Goal: Transaction & Acquisition: Purchase product/service

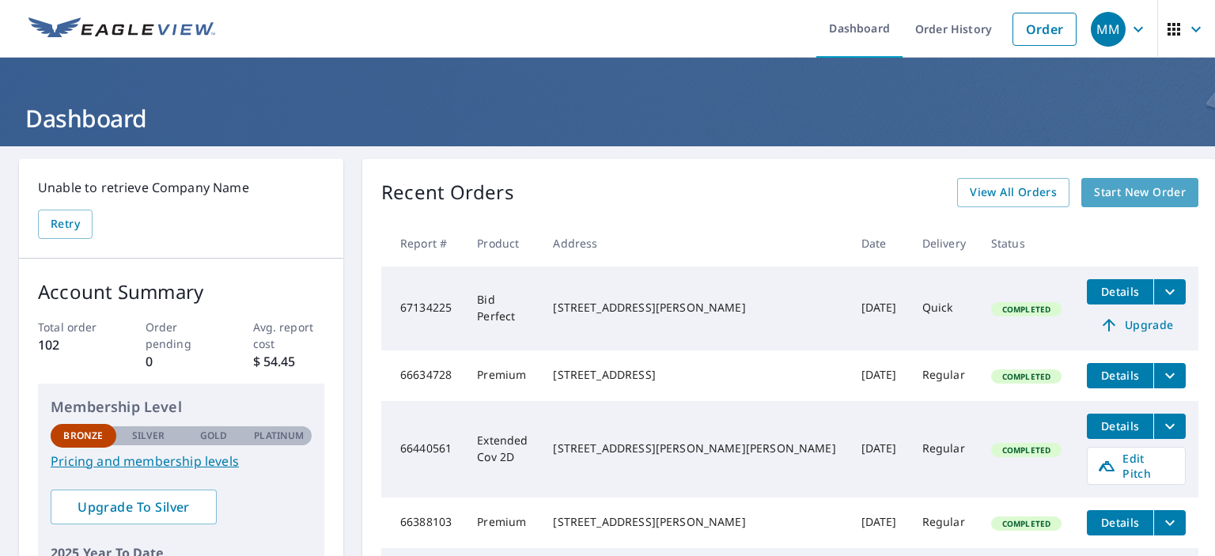
click at [1094, 198] on span "Start New Order" at bounding box center [1140, 193] width 92 height 20
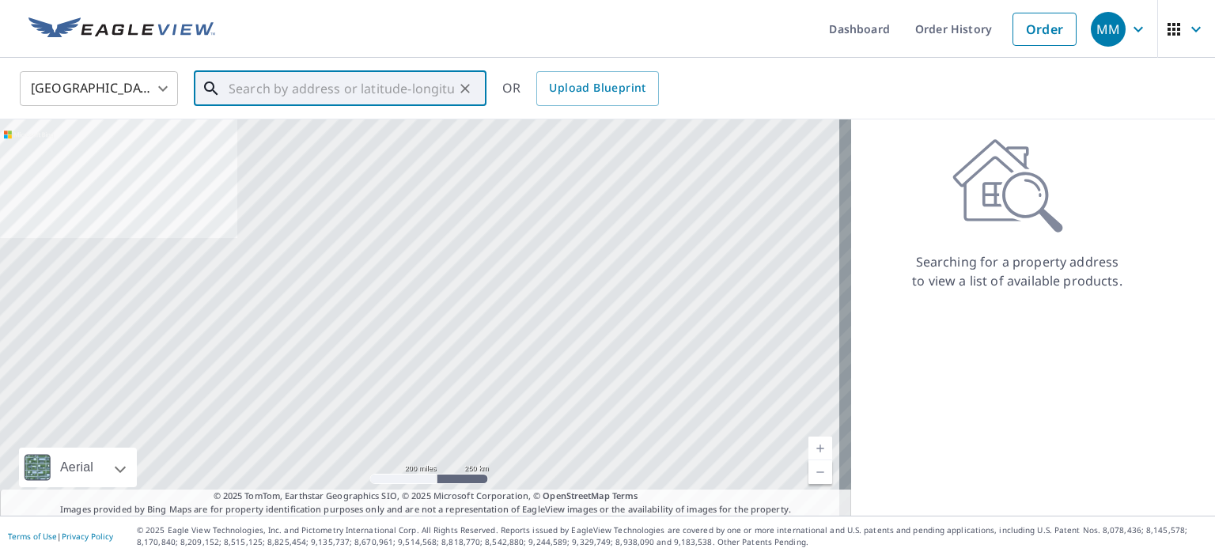
click at [238, 91] on input "text" at bounding box center [341, 88] width 225 height 44
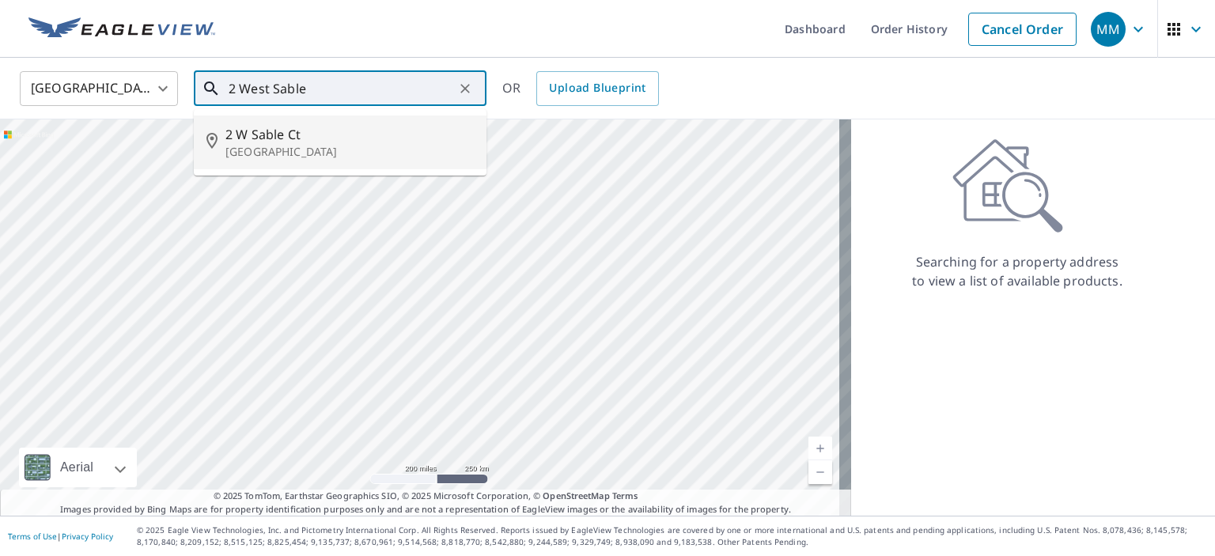
click at [264, 131] on span "2 W Sable Ct" at bounding box center [349, 134] width 248 height 19
type input "[STREET_ADDRESS]"
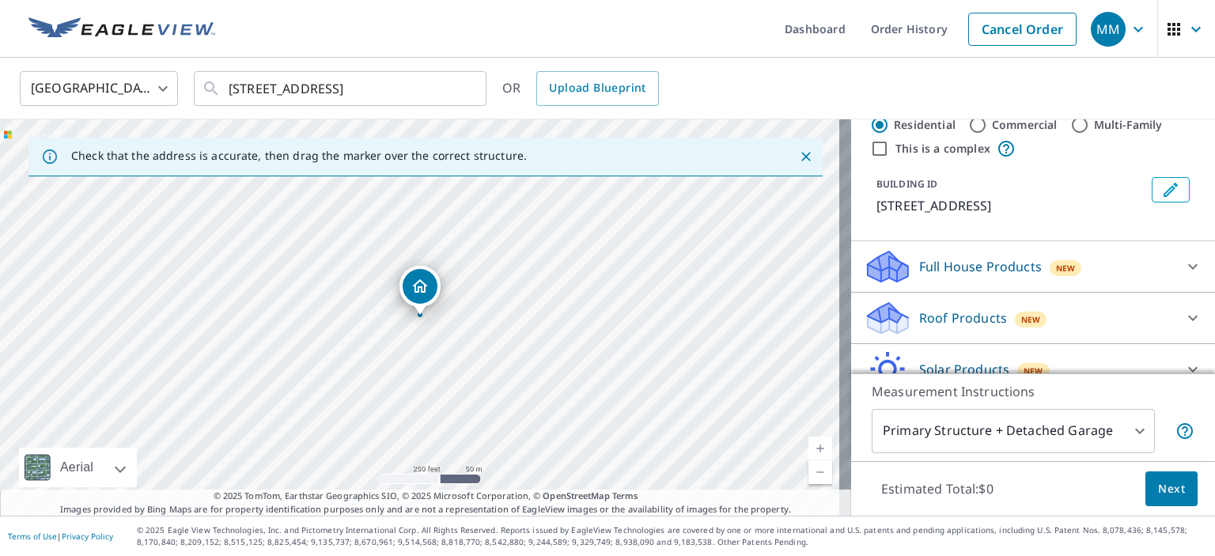
scroll to position [79, 0]
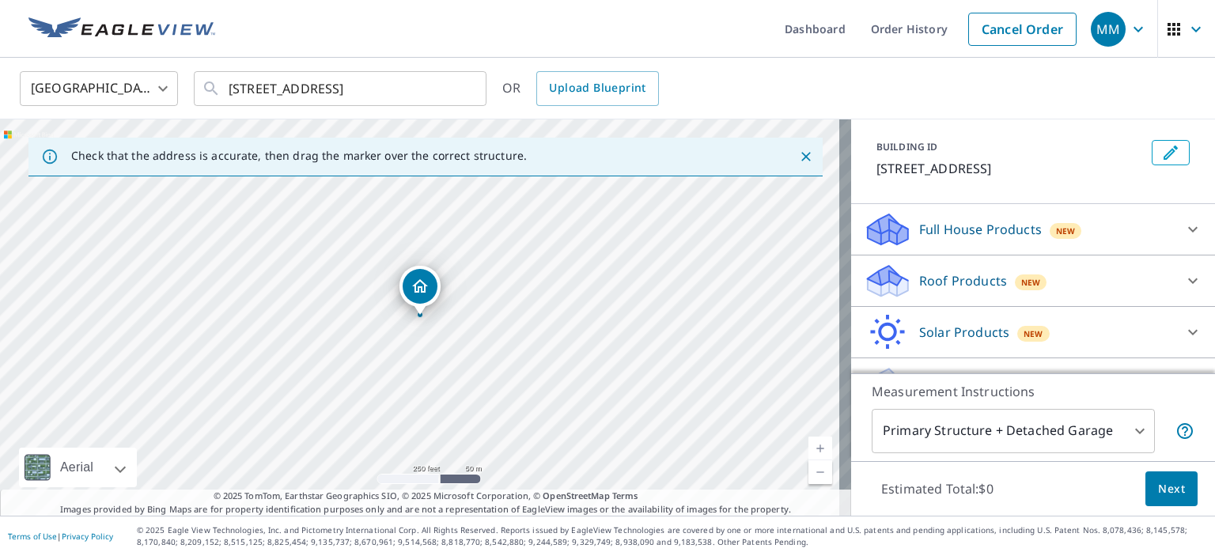
click at [950, 278] on p "Roof Products" at bounding box center [963, 280] width 88 height 19
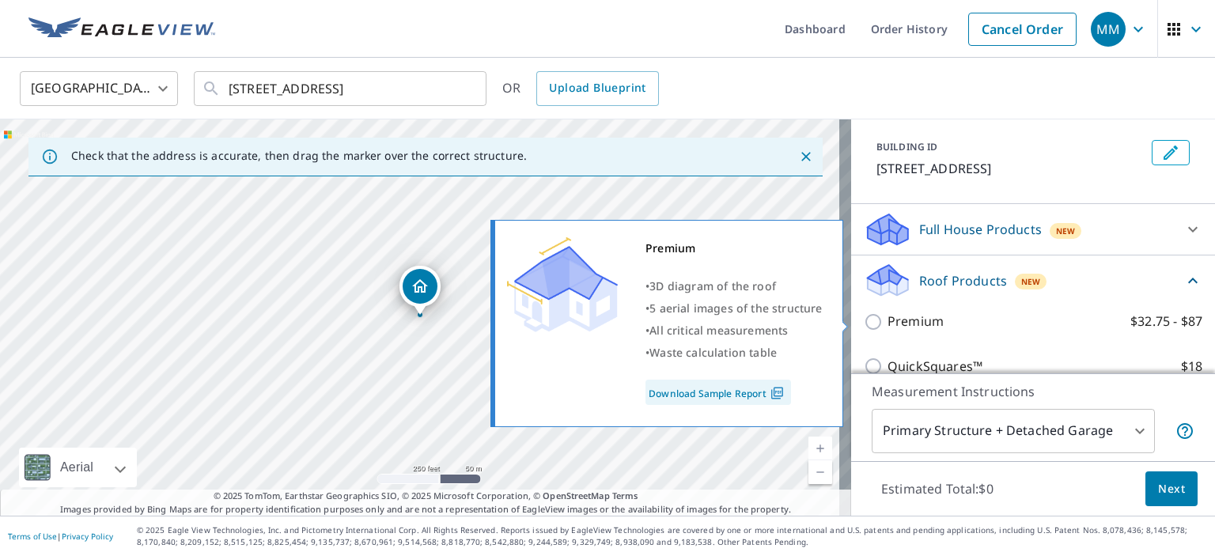
click at [864, 318] on input "Premium $32.75 - $87" at bounding box center [876, 321] width 24 height 19
checkbox input "true"
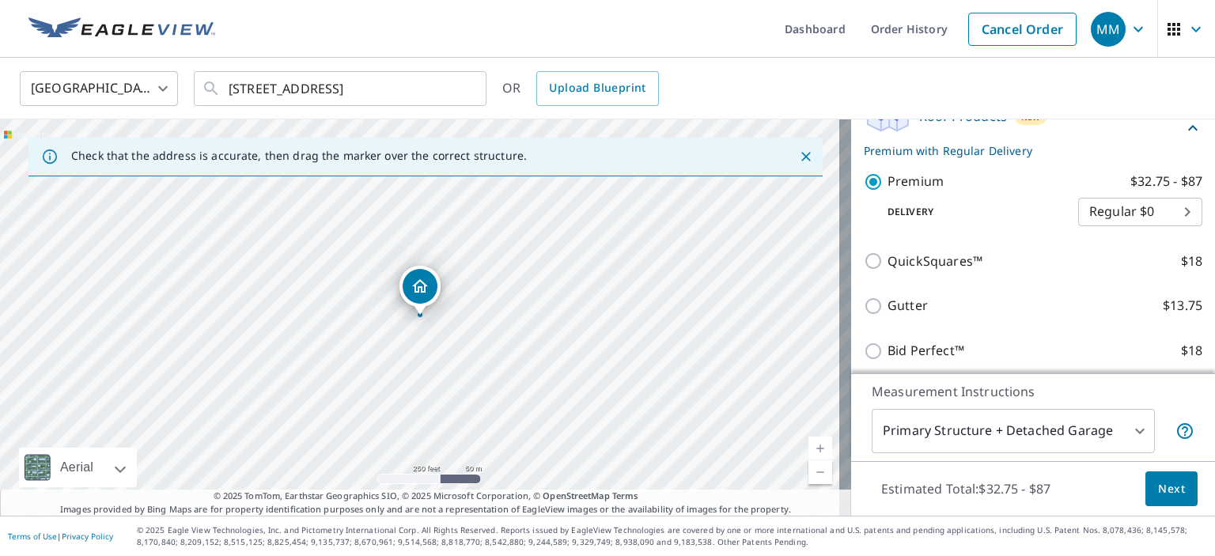
scroll to position [351, 0]
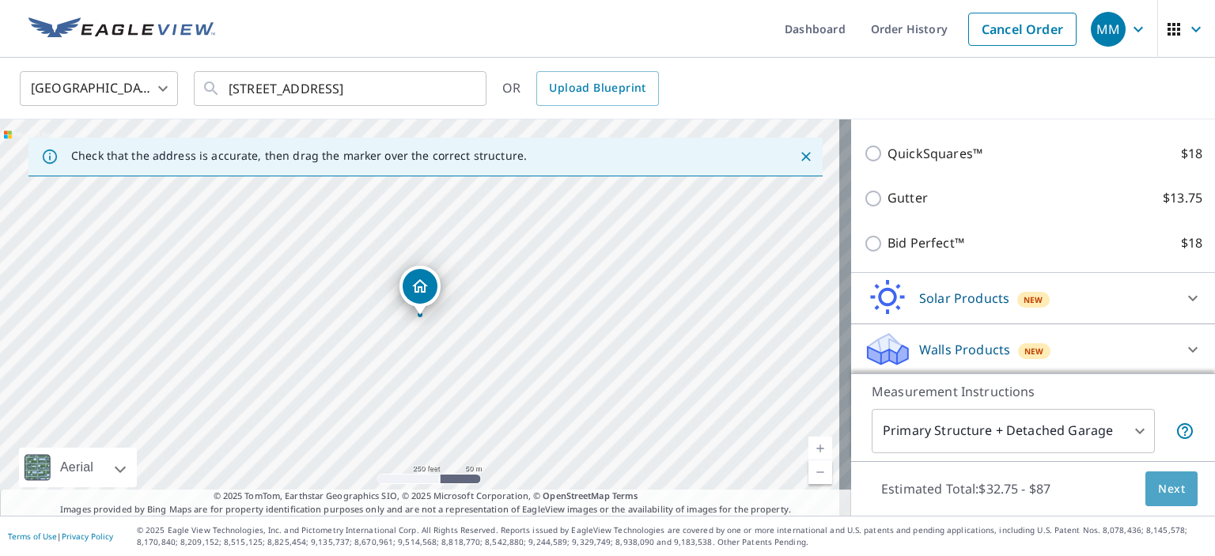
click at [1158, 482] on span "Next" at bounding box center [1171, 489] width 27 height 20
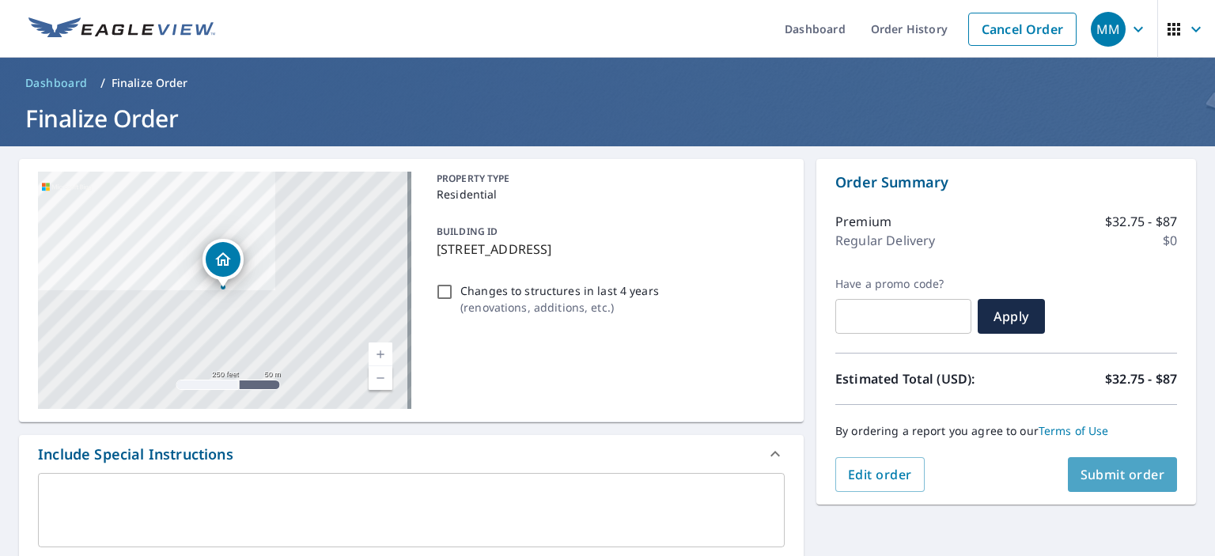
click at [1098, 478] on span "Submit order" at bounding box center [1122, 474] width 85 height 17
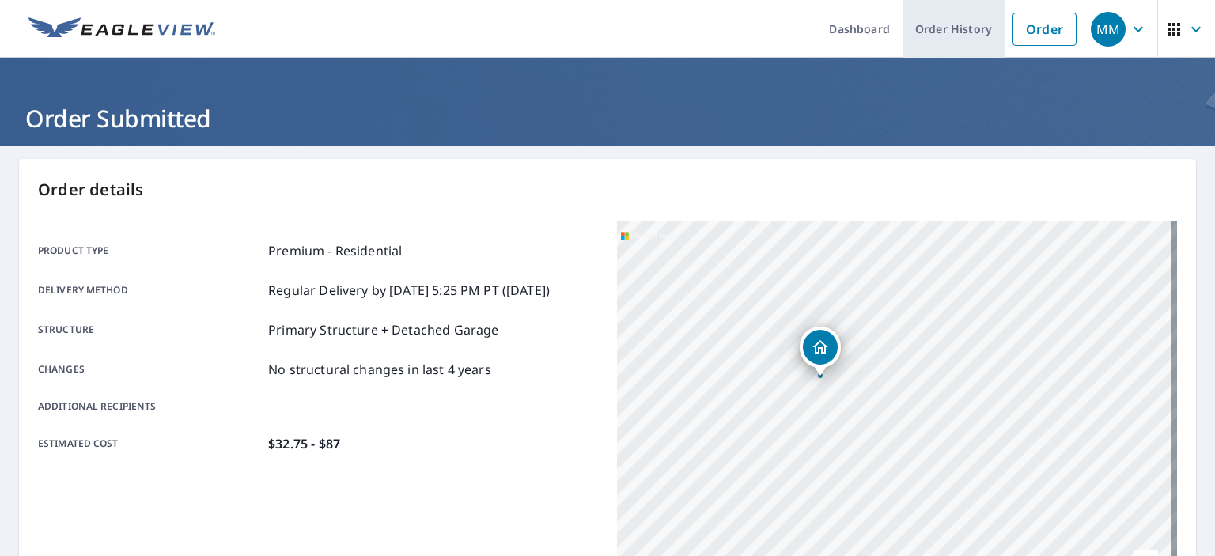
click at [944, 25] on link "Order History" at bounding box center [953, 29] width 102 height 58
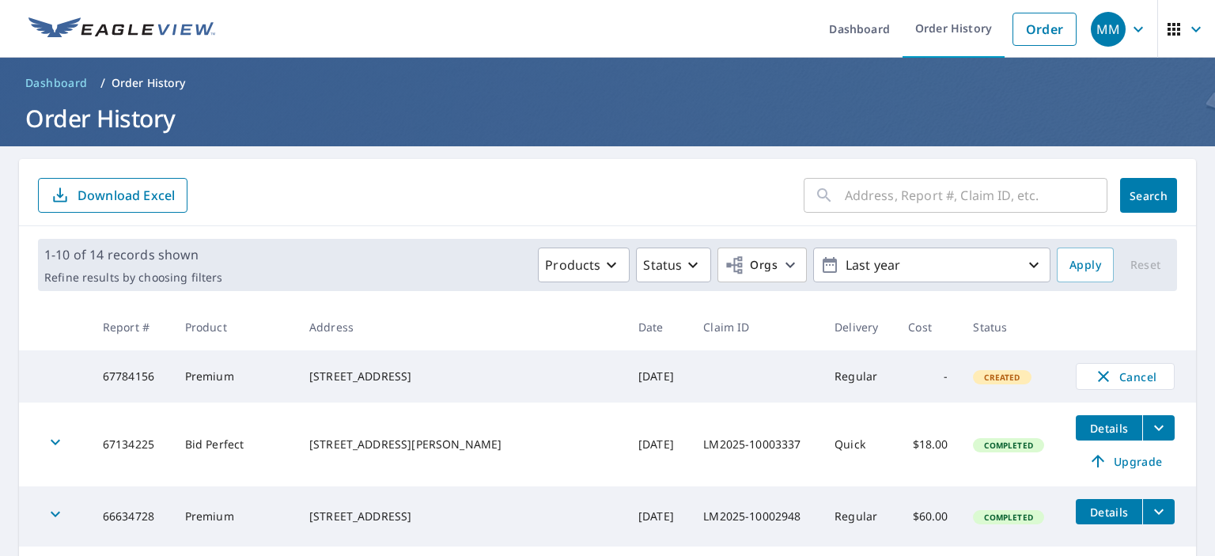
click at [1191, 28] on icon "button" at bounding box center [1195, 29] width 9 height 6
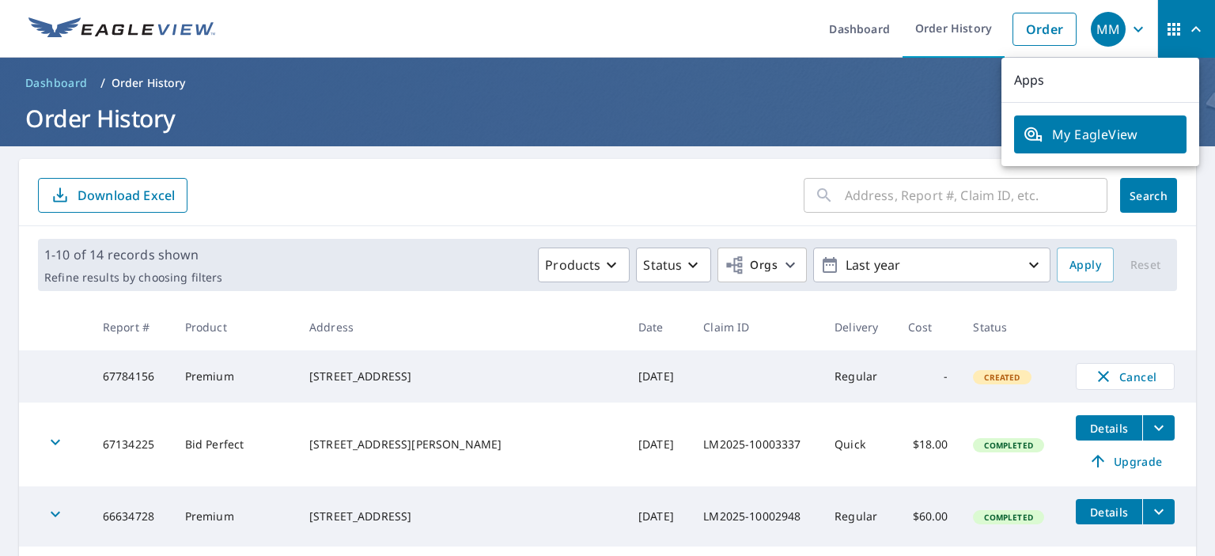
click at [1133, 28] on icon "button" at bounding box center [1137, 29] width 9 height 6
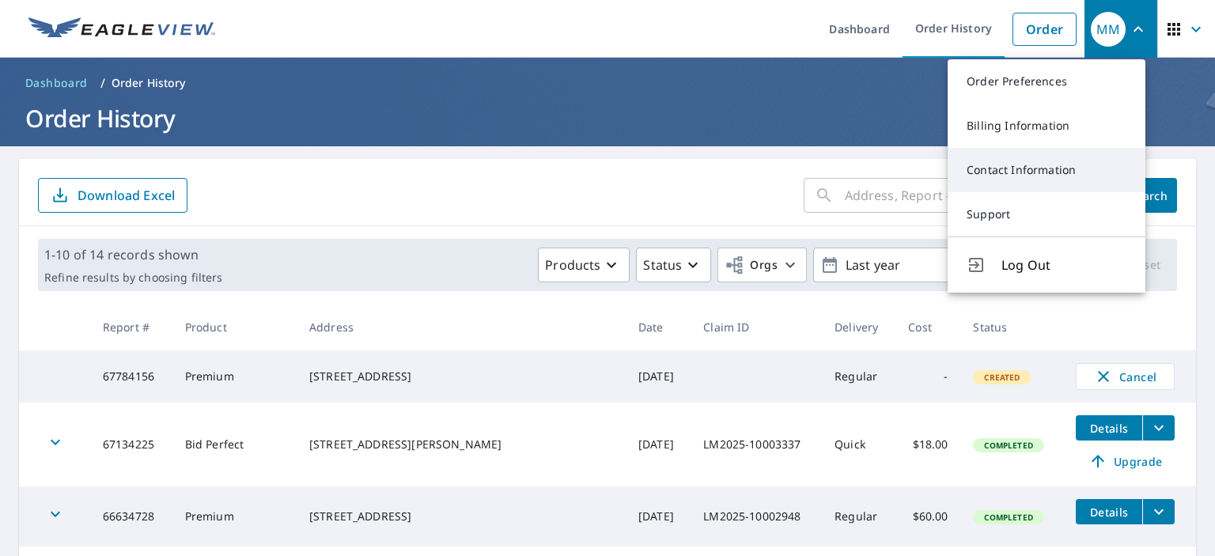
click at [1035, 172] on link "Contact Information" at bounding box center [1046, 170] width 198 height 44
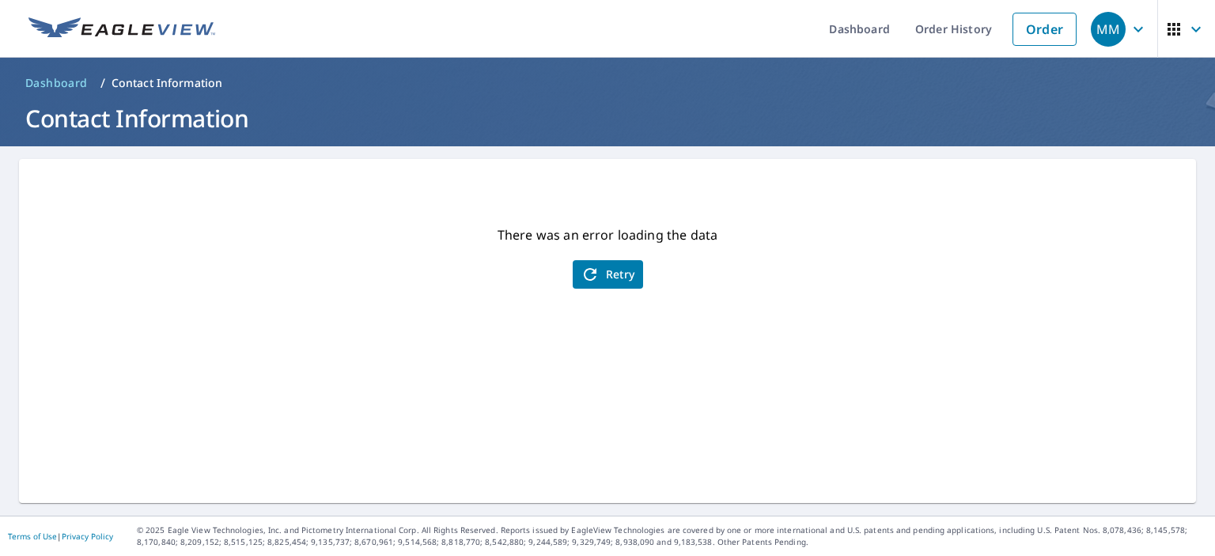
click at [607, 281] on span "Retry" at bounding box center [607, 274] width 55 height 19
click at [1095, 32] on div "MM" at bounding box center [1107, 29] width 35 height 35
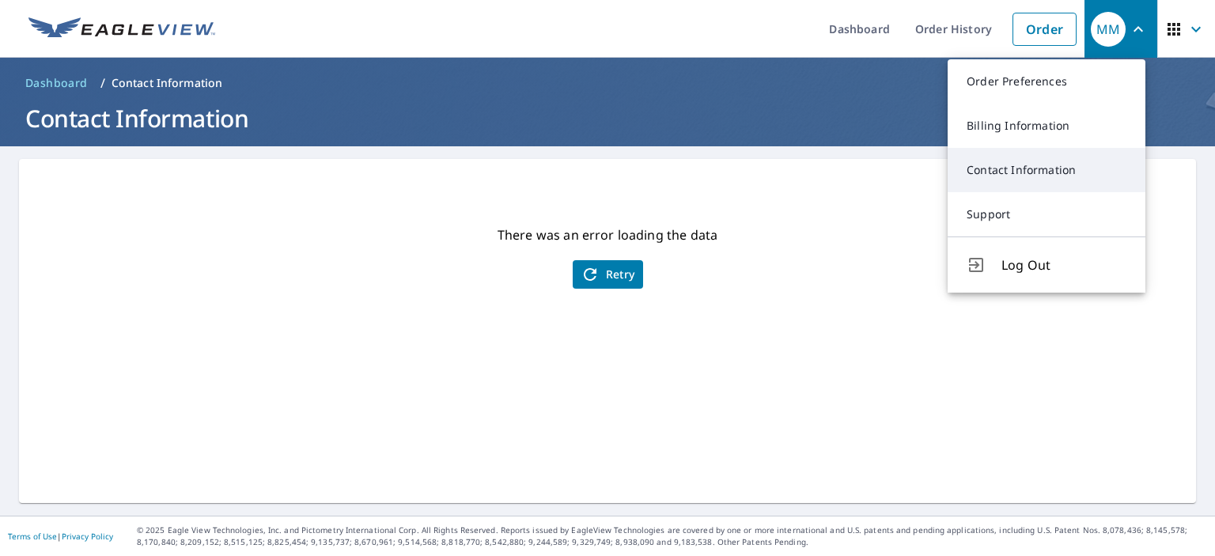
click at [1009, 169] on link "Contact Information" at bounding box center [1046, 170] width 198 height 44
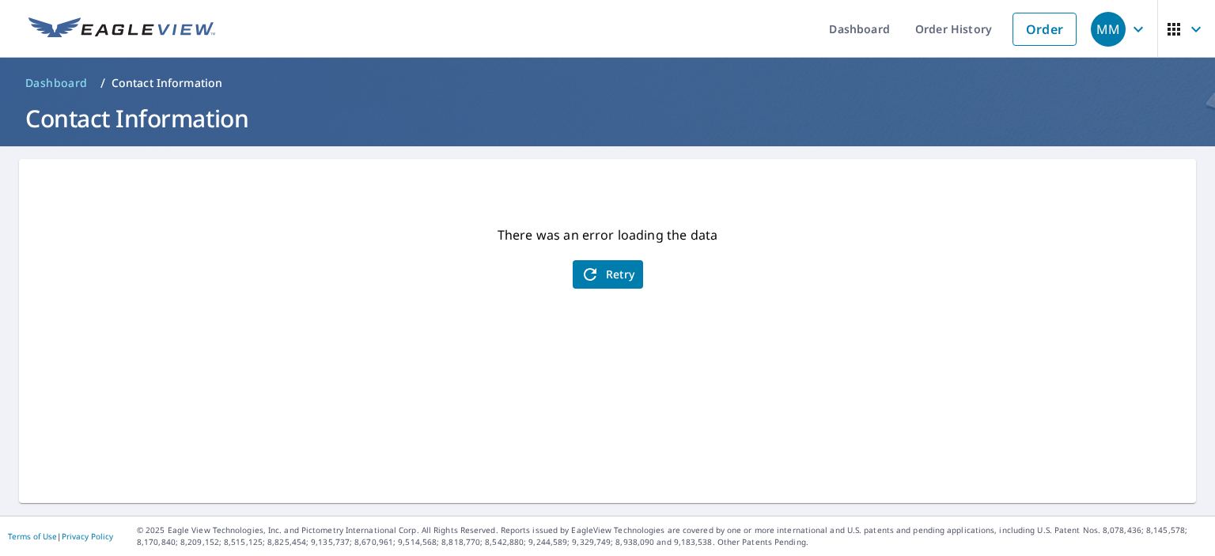
click at [1090, 31] on div "MM" at bounding box center [1107, 29] width 35 height 35
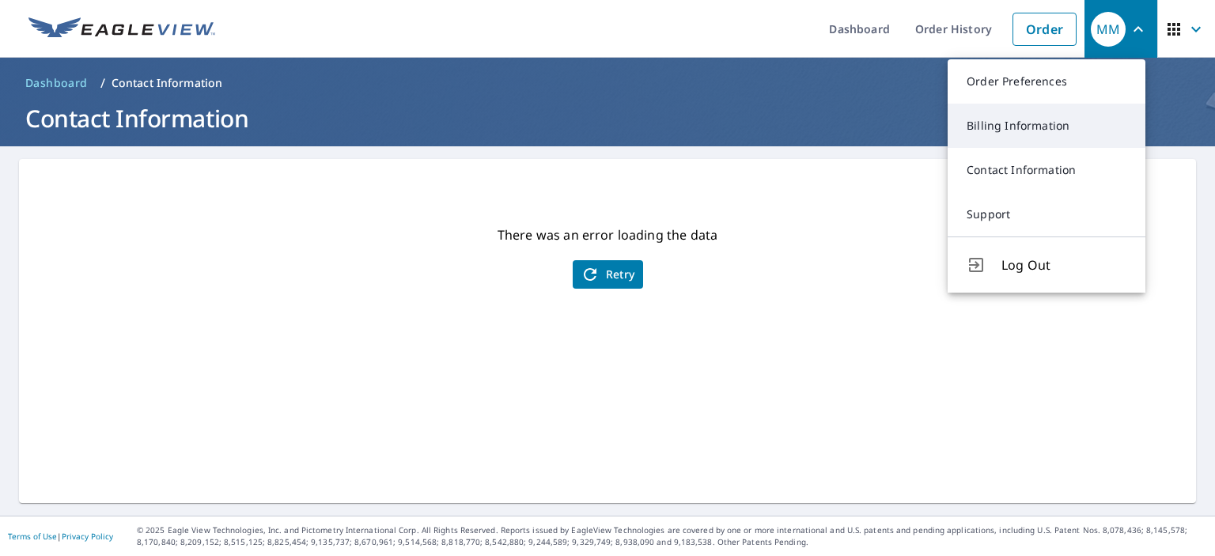
click at [1042, 129] on link "Billing Information" at bounding box center [1046, 126] width 198 height 44
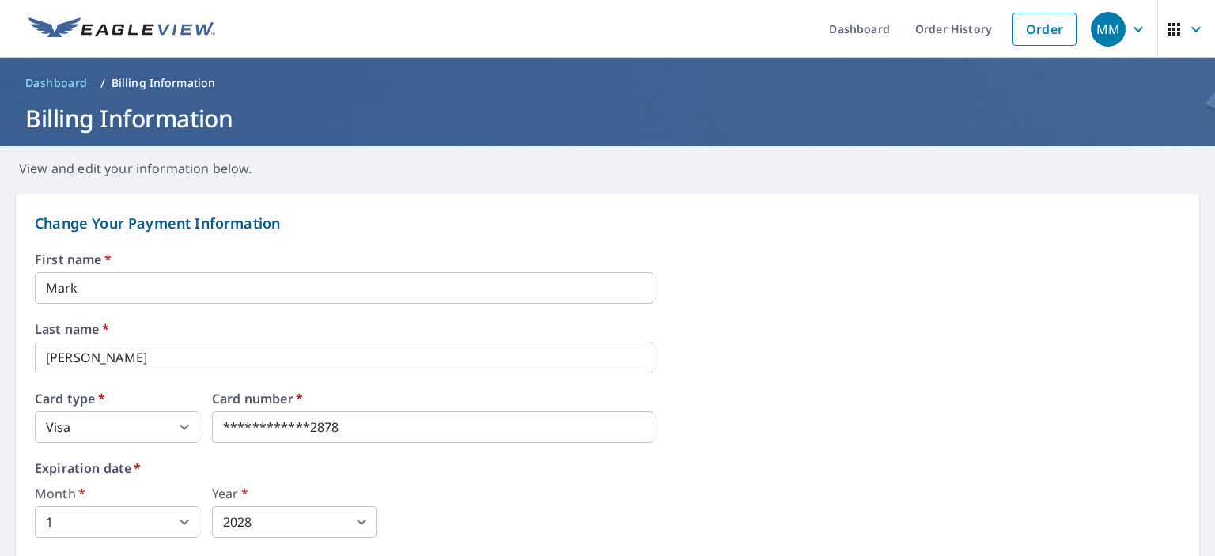
click at [1094, 35] on div "MM" at bounding box center [1107, 29] width 35 height 35
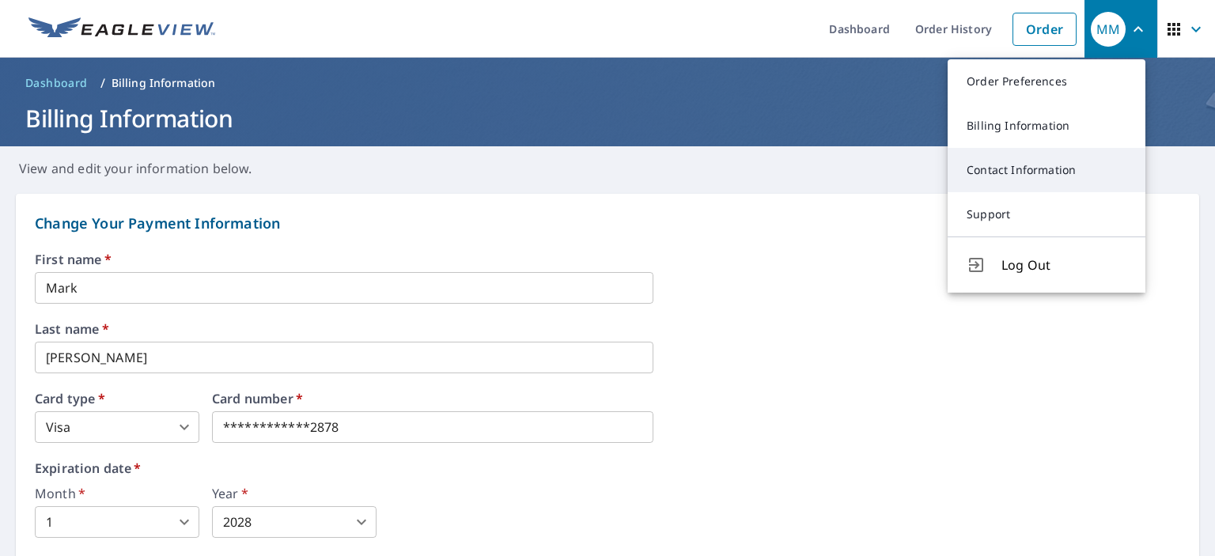
click at [981, 175] on link "Contact Information" at bounding box center [1046, 170] width 198 height 44
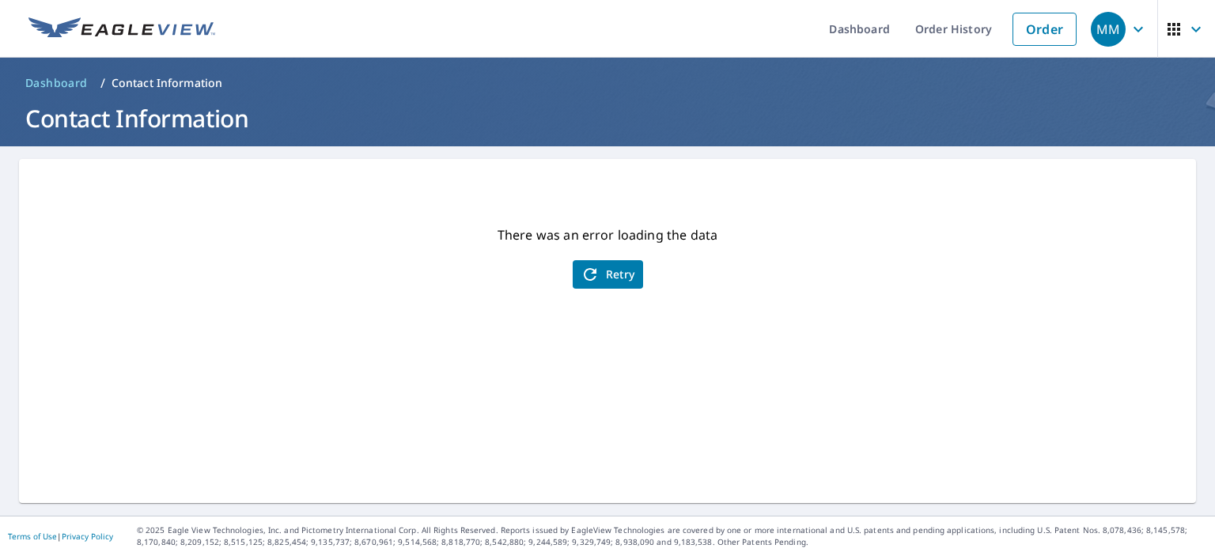
click at [644, 278] on div "There was an error loading the data Retry" at bounding box center [607, 331] width 1177 height 344
click at [621, 280] on span "Retry" at bounding box center [607, 274] width 55 height 19
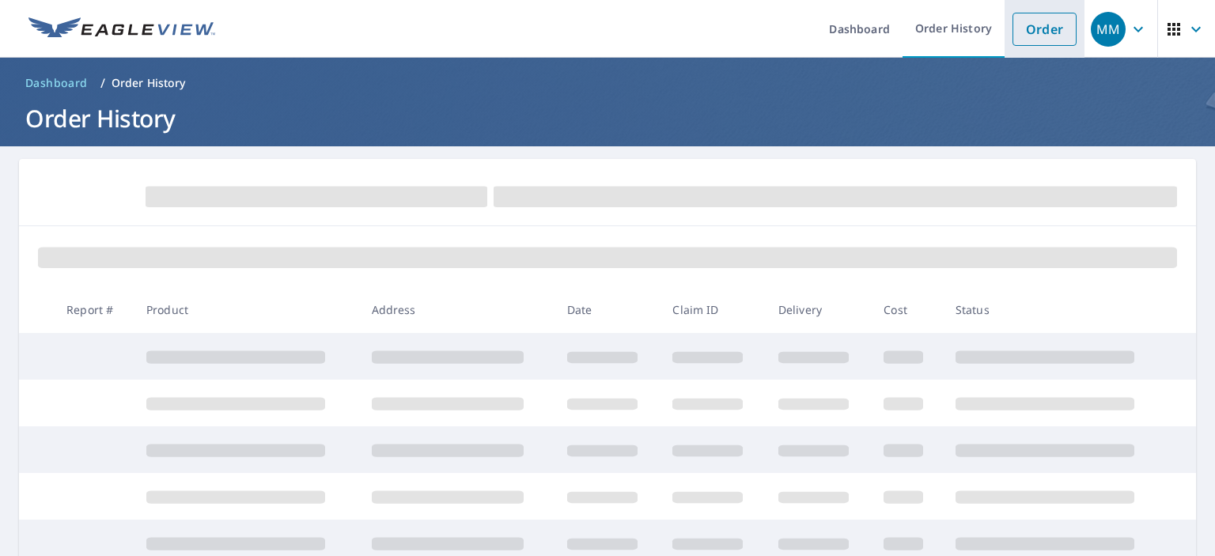
click at [1032, 37] on link "Order" at bounding box center [1044, 29] width 64 height 33
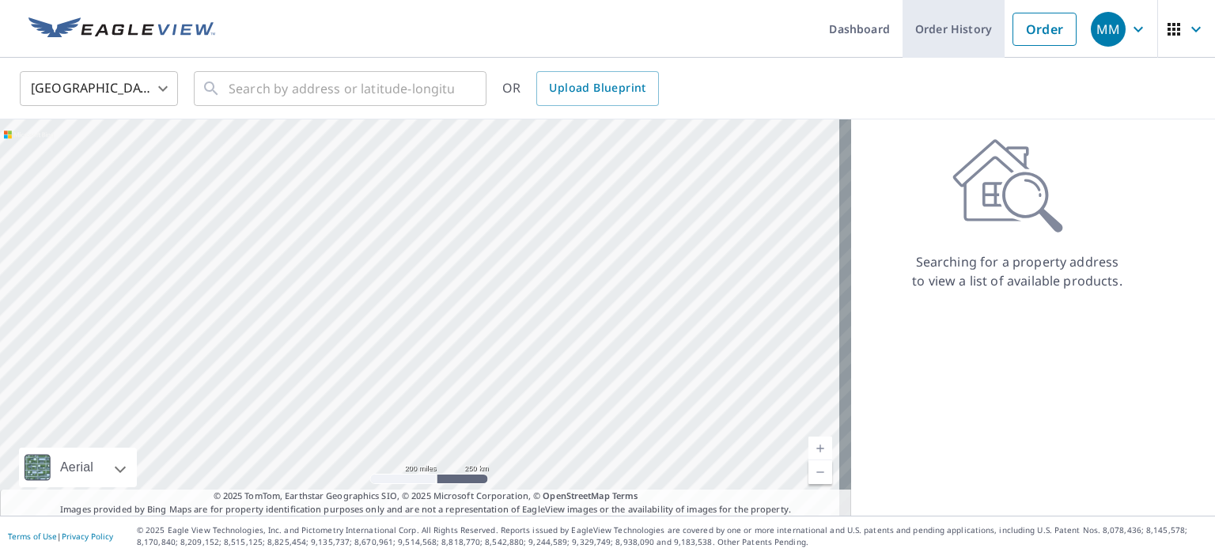
click at [958, 30] on link "Order History" at bounding box center [953, 29] width 102 height 58
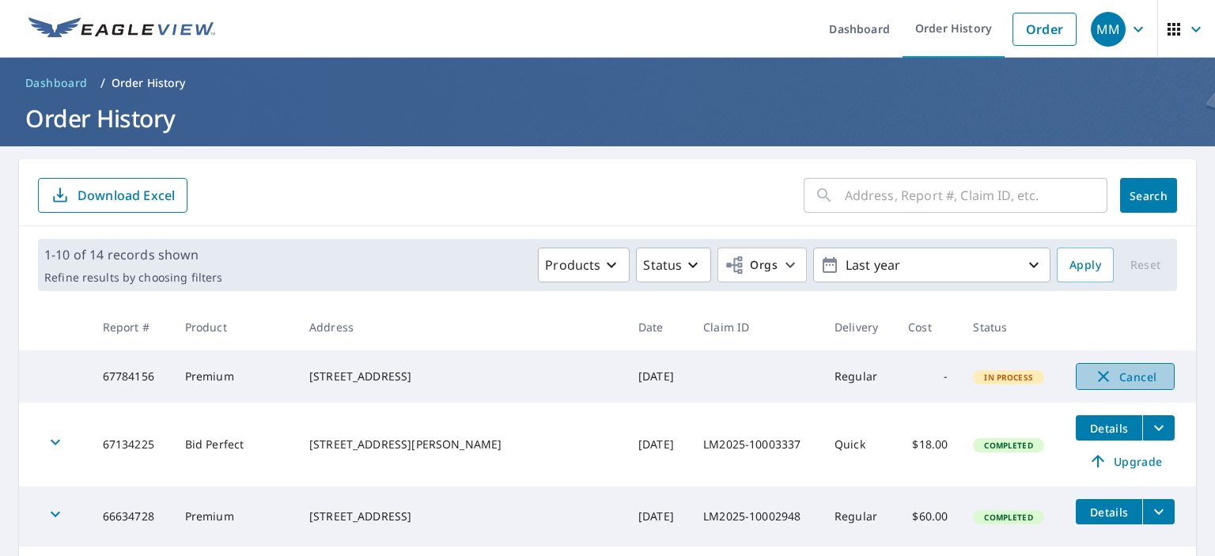
click at [1092, 382] on span "Cancel" at bounding box center [1125, 376] width 66 height 19
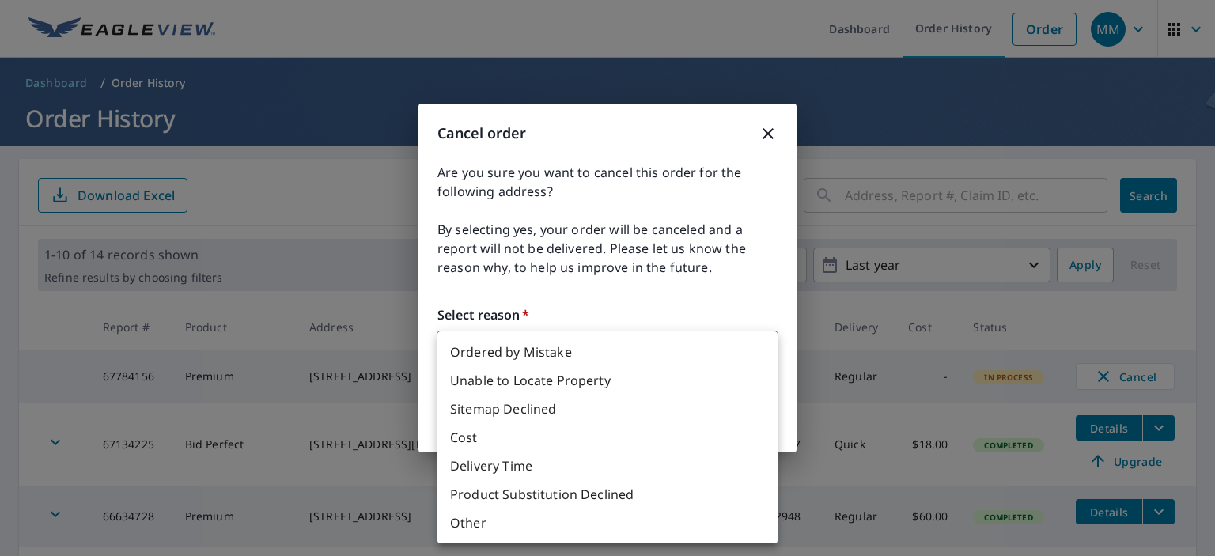
click at [471, 352] on body "MM MM Dashboard Order History Order MM Dashboard / Order History Order History …" at bounding box center [607, 278] width 1215 height 556
click at [476, 520] on li "Other" at bounding box center [607, 522] width 340 height 28
type input "36"
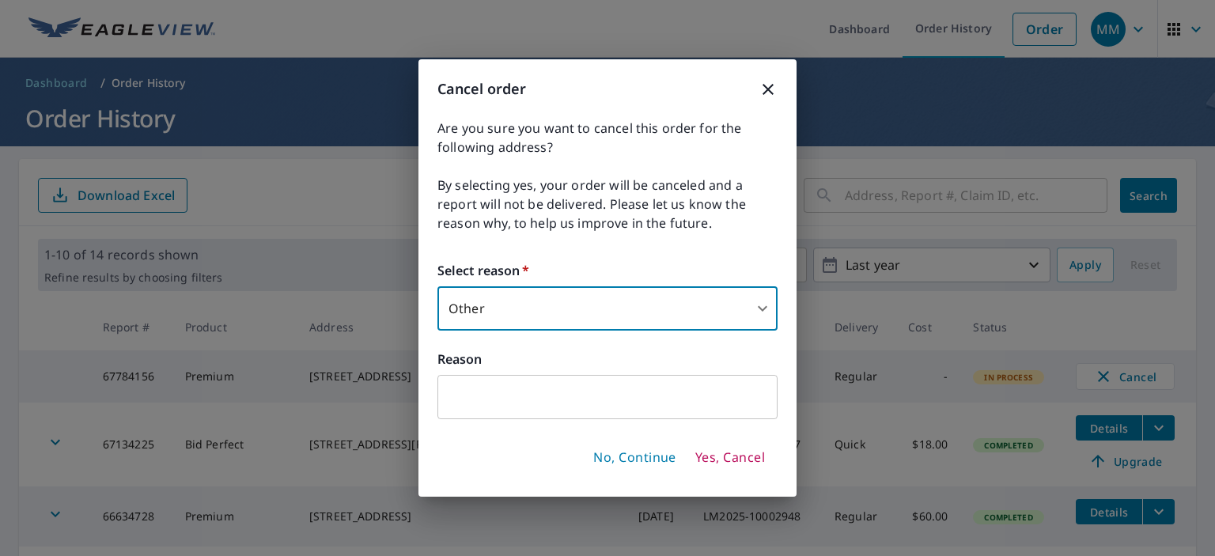
click at [485, 407] on input "text" at bounding box center [607, 397] width 340 height 44
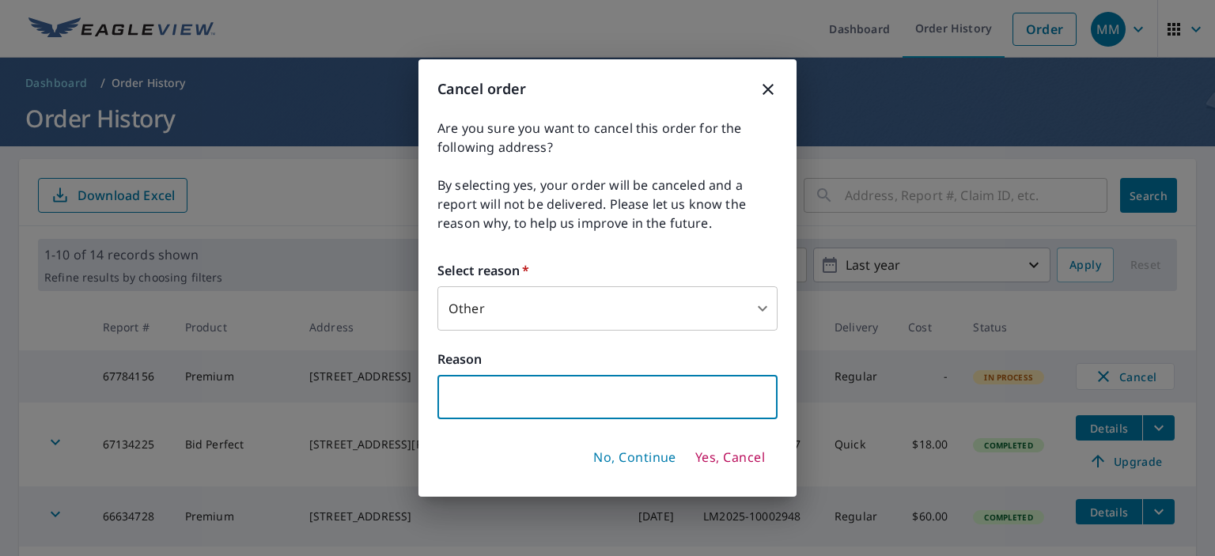
type input "did not include claim number"
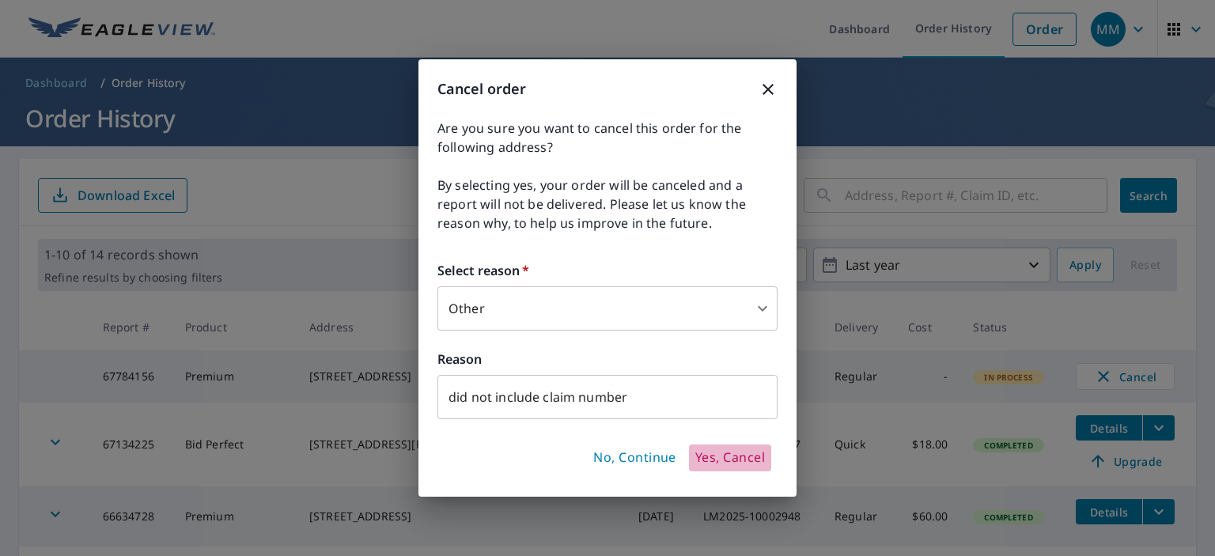
click at [731, 454] on span "Yes, Cancel" at bounding box center [730, 457] width 70 height 17
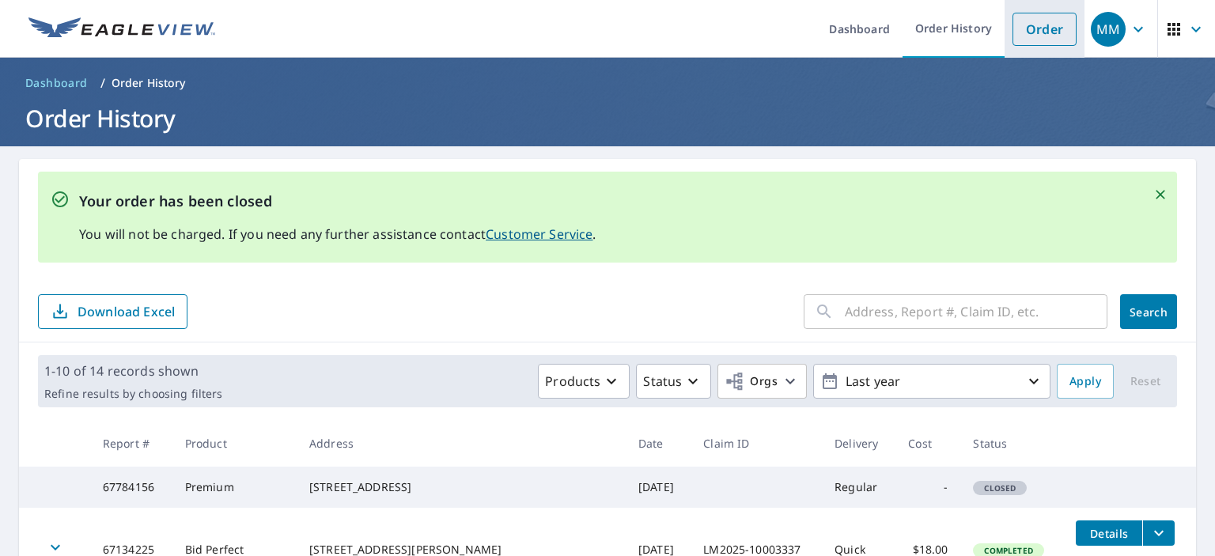
click at [1017, 30] on link "Order" at bounding box center [1044, 29] width 64 height 33
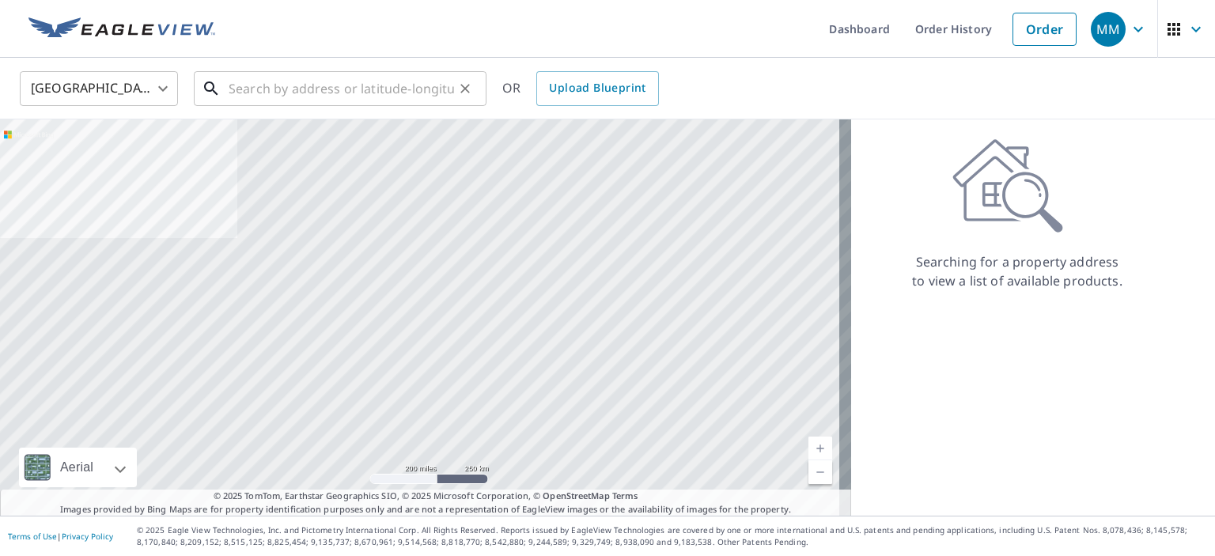
click at [253, 88] on input "text" at bounding box center [341, 88] width 225 height 44
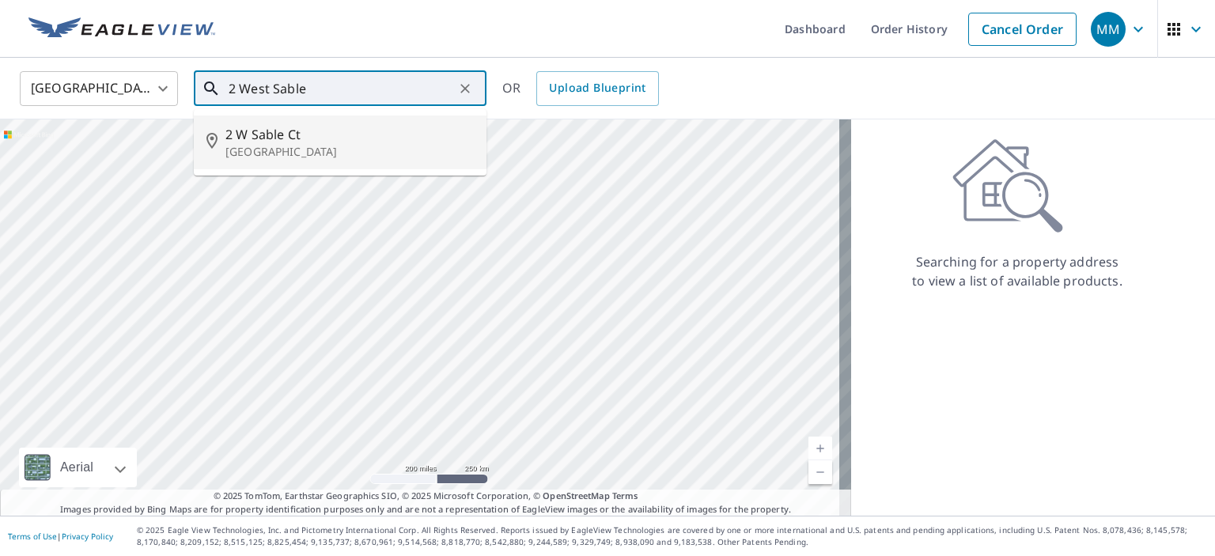
click at [281, 139] on span "2 W Sable Ct" at bounding box center [349, 134] width 248 height 19
type input "[STREET_ADDRESS]"
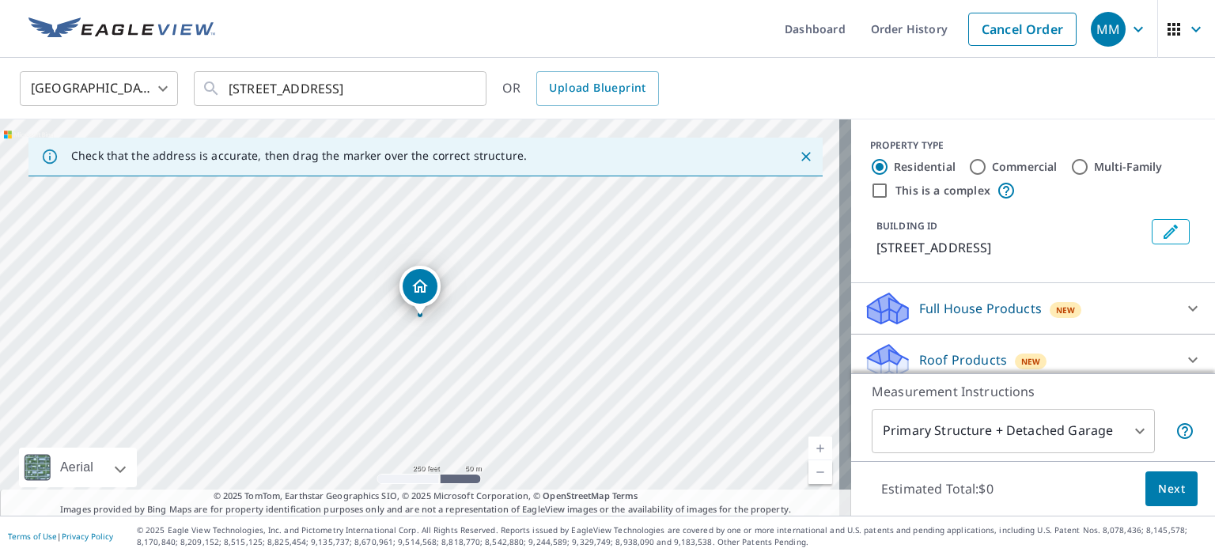
click at [421, 281] on icon "Dropped pin, building 1, Residential property, 2 W Sable Ct Greenville, SC 29617" at bounding box center [420, 285] width 16 height 13
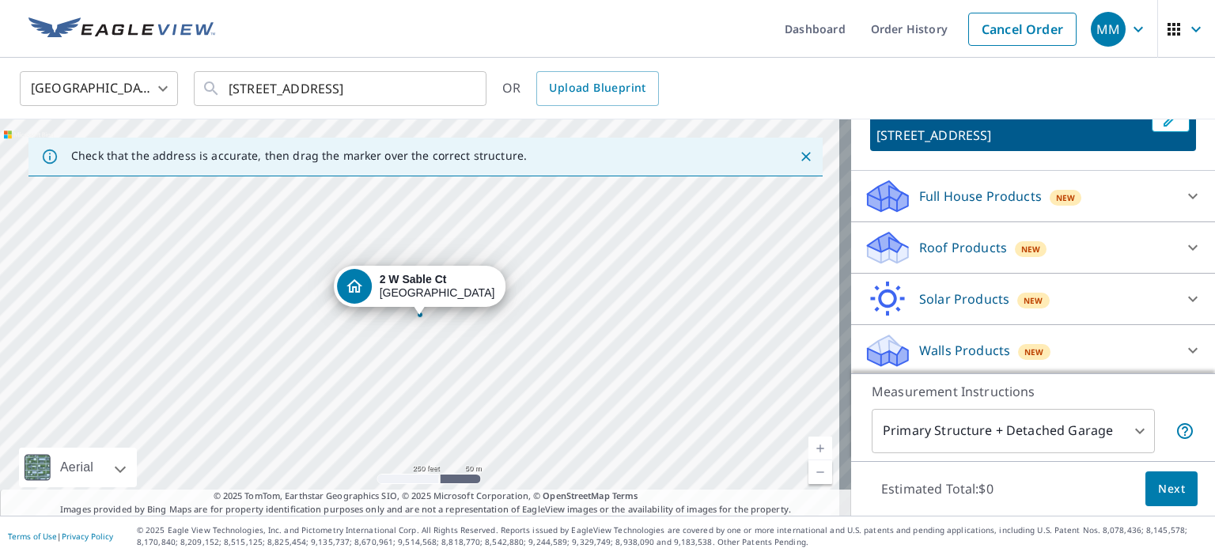
scroll to position [114, 0]
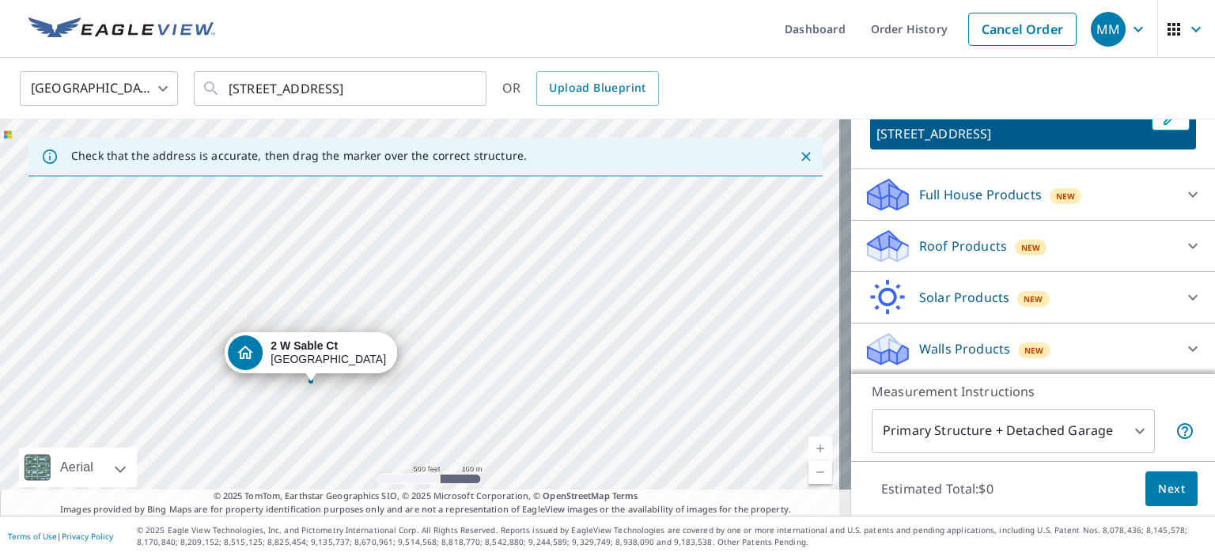
click at [928, 255] on div "Roof Products New" at bounding box center [1019, 246] width 310 height 37
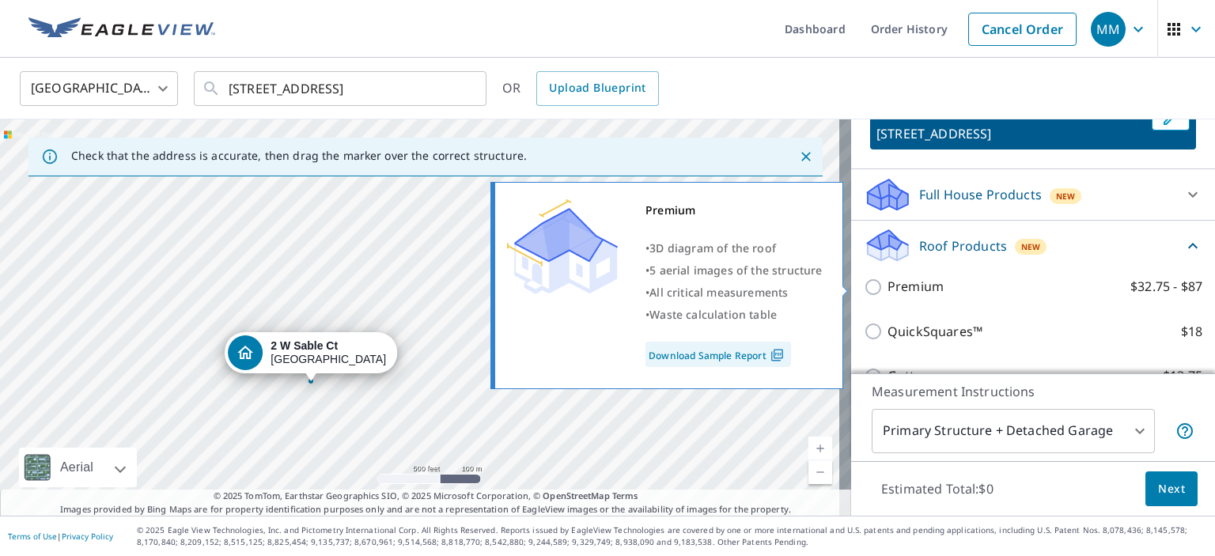
click at [864, 283] on input "Premium $32.75 - $87" at bounding box center [876, 287] width 24 height 19
checkbox input "true"
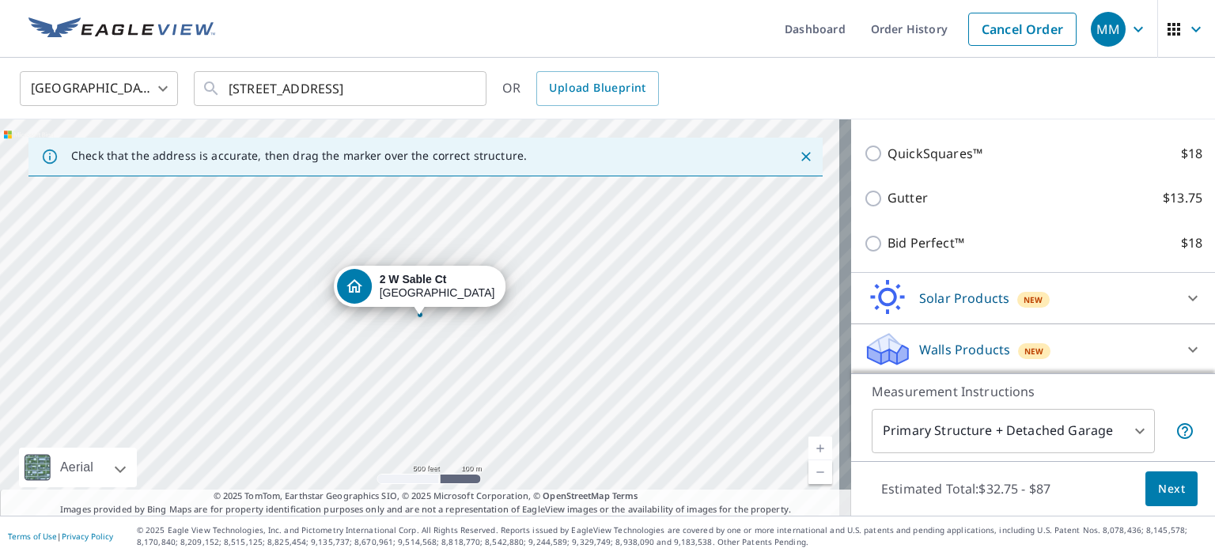
scroll to position [351, 0]
click at [1163, 486] on span "Next" at bounding box center [1171, 489] width 27 height 20
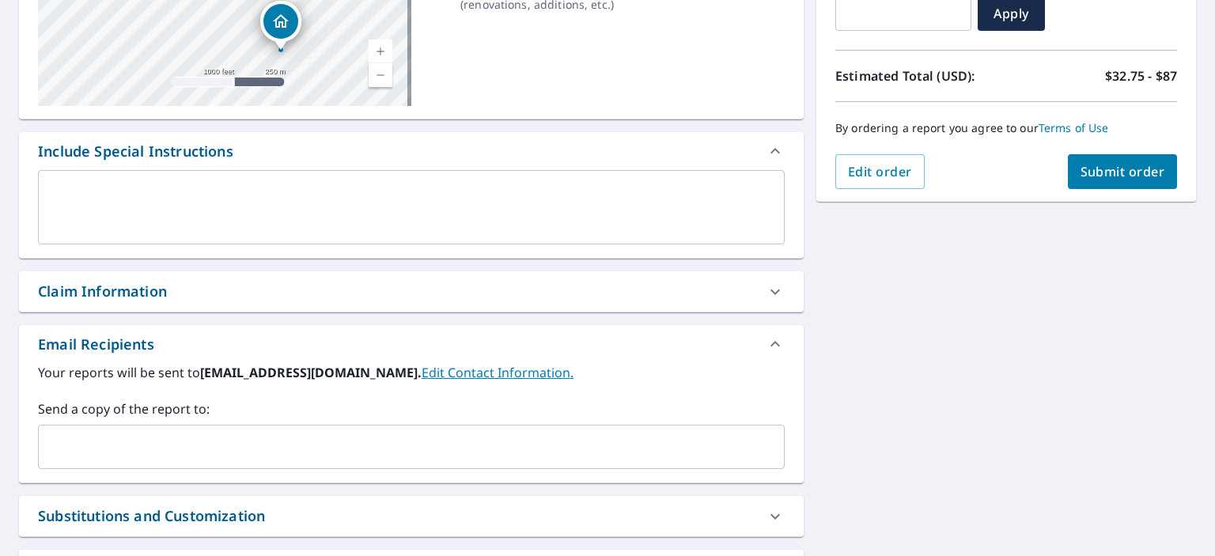
scroll to position [395, 0]
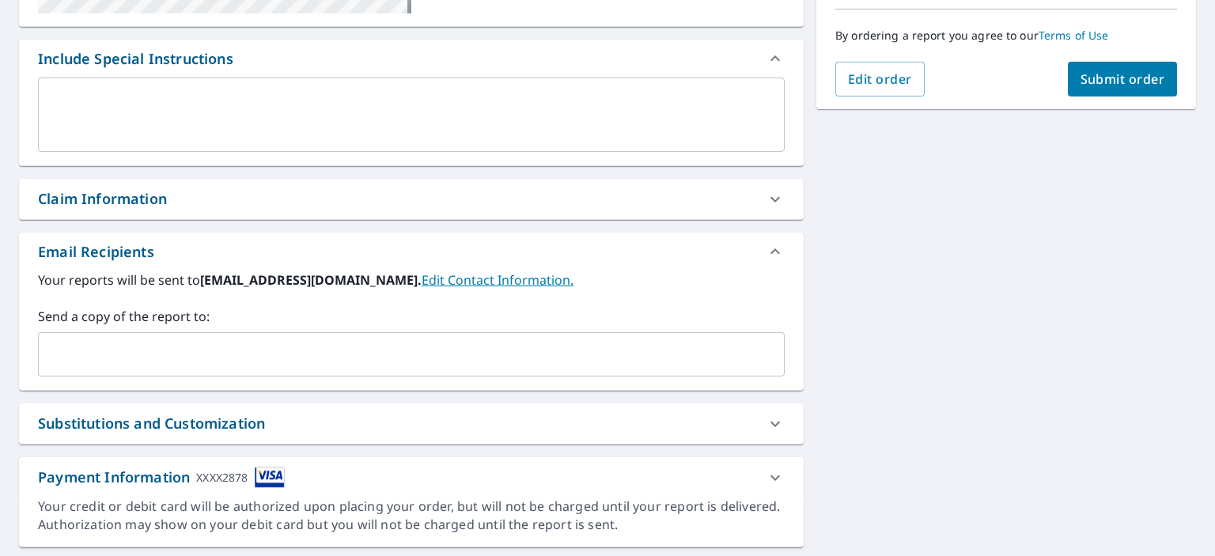
click at [138, 202] on div "Claim Information" at bounding box center [102, 198] width 129 height 21
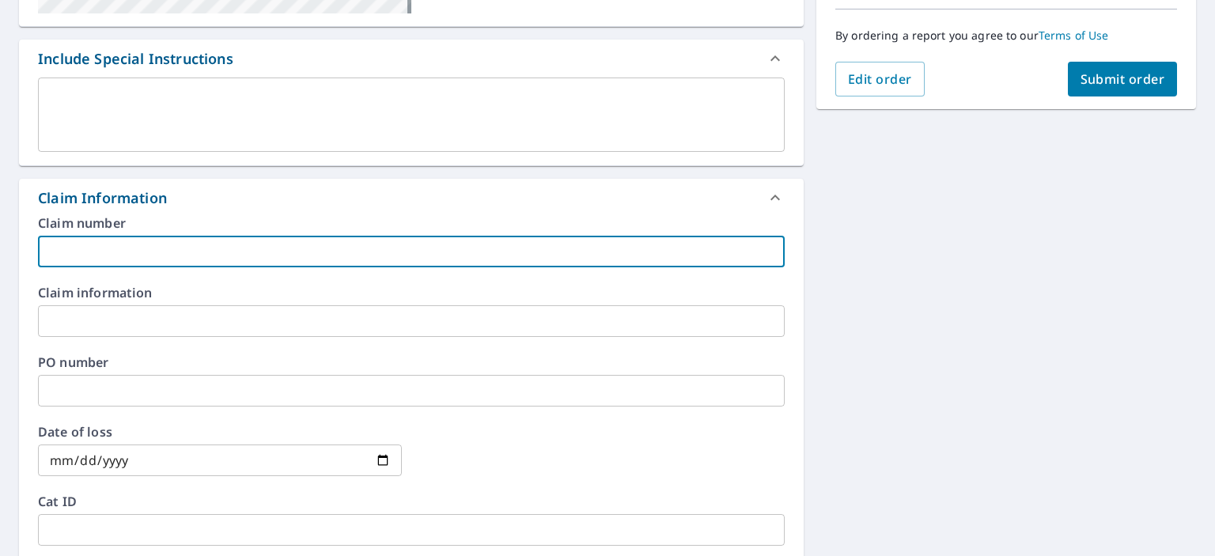
click at [95, 261] on input "text" at bounding box center [411, 252] width 746 height 32
type input "LM2025-10003981"
click at [104, 314] on input "text" at bounding box center [411, 321] width 746 height 32
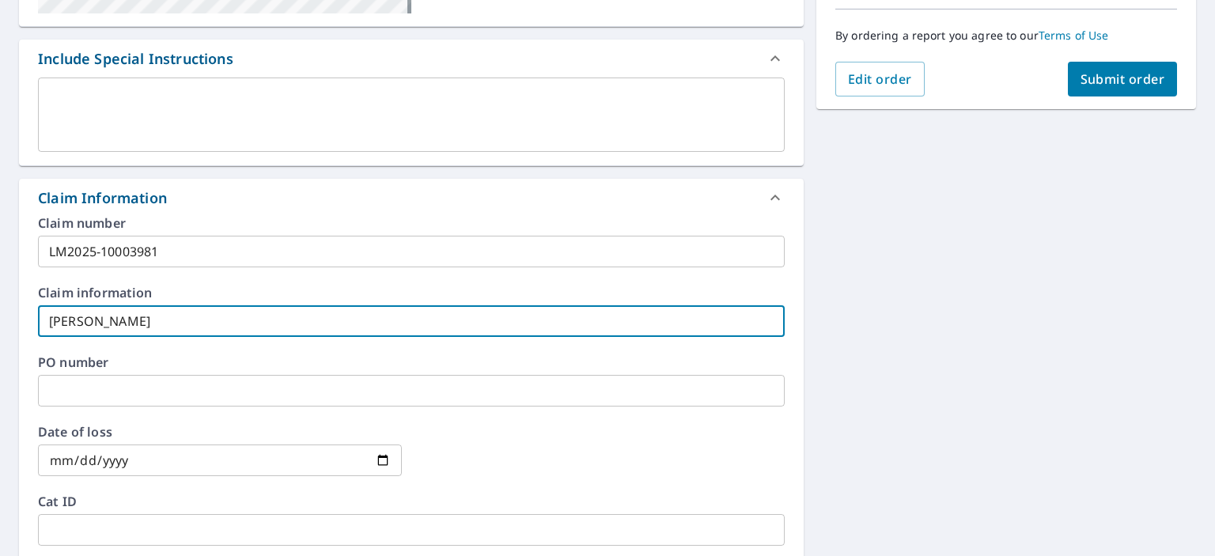
type input "[PERSON_NAME]"
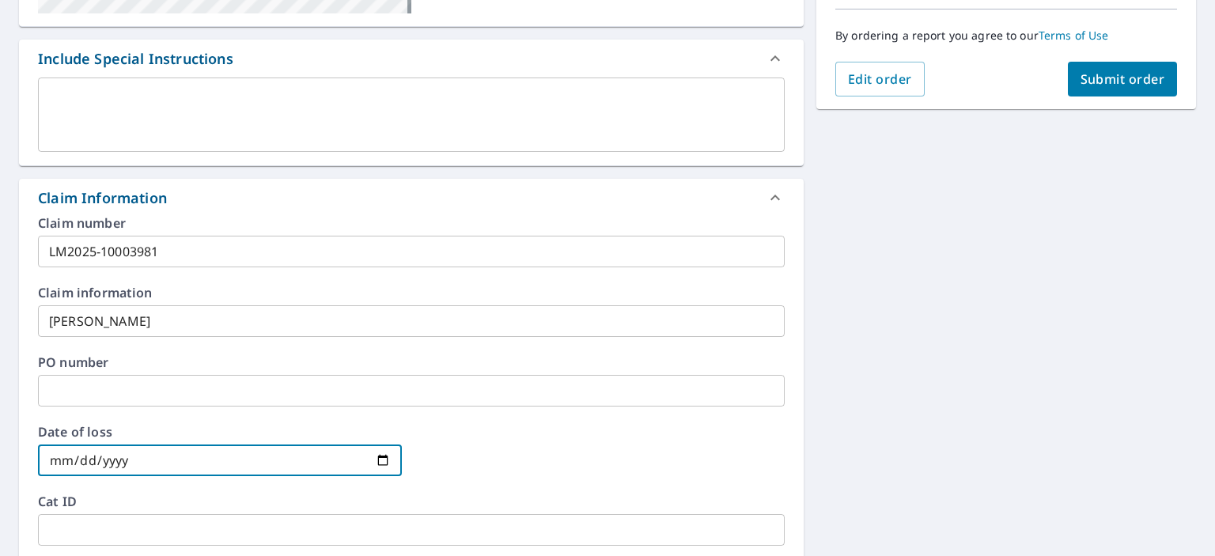
click at [141, 458] on input "date" at bounding box center [220, 460] width 364 height 32
type input "[DATE]"
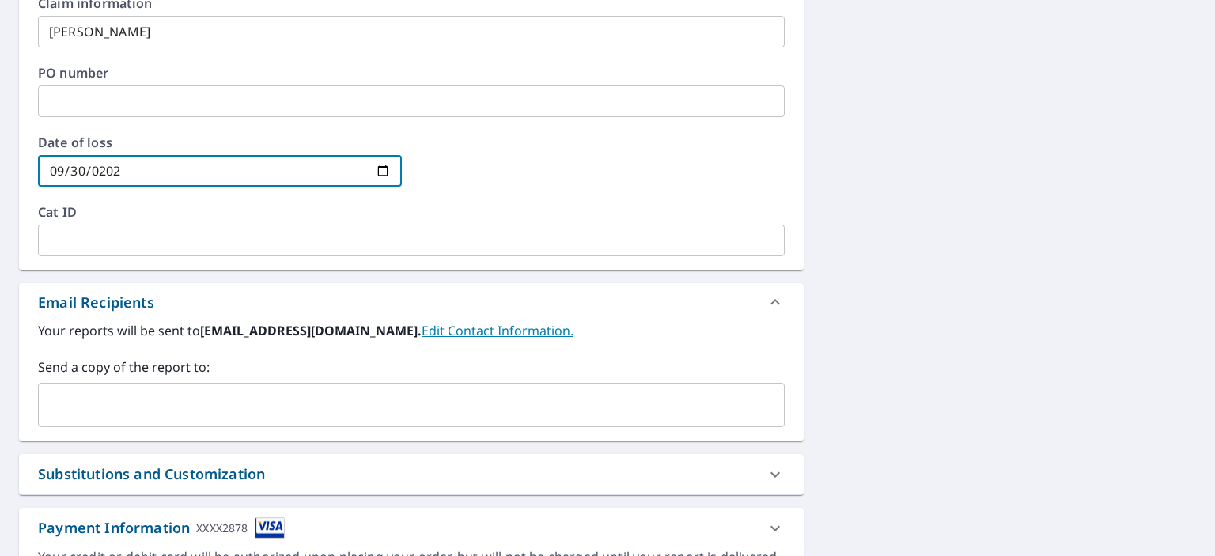
scroll to position [712, 0]
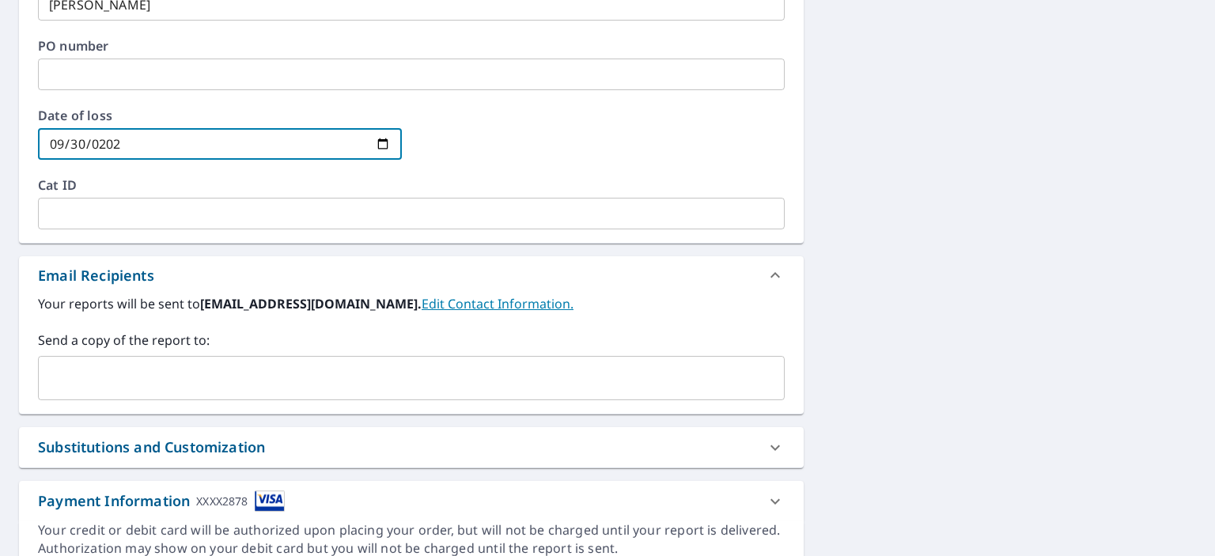
click at [171, 500] on div "Payment Information XXXX2878" at bounding box center [161, 500] width 247 height 21
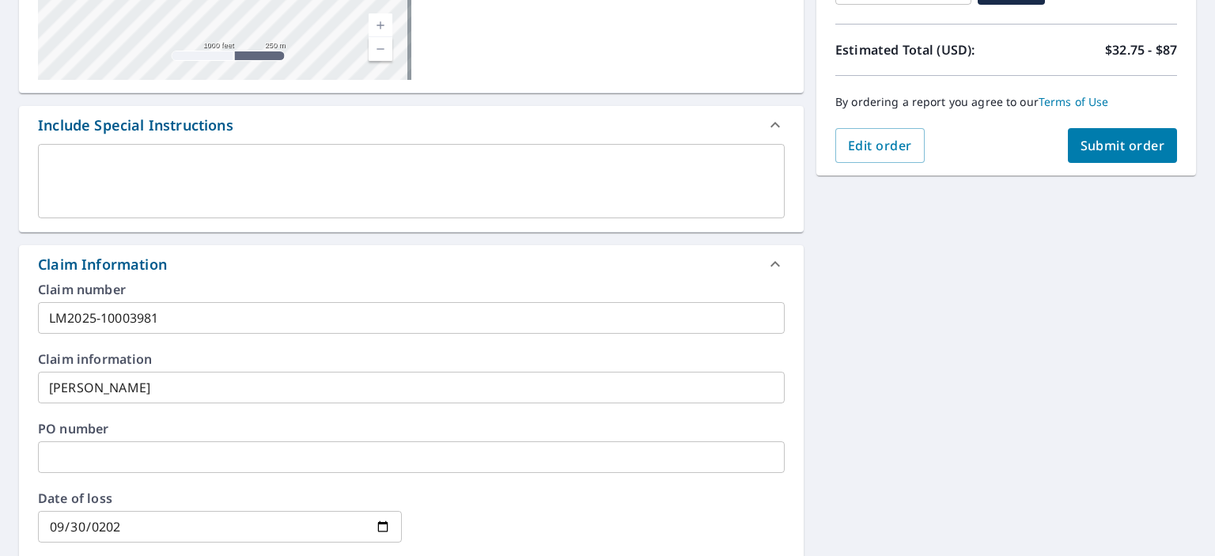
scroll to position [414, 0]
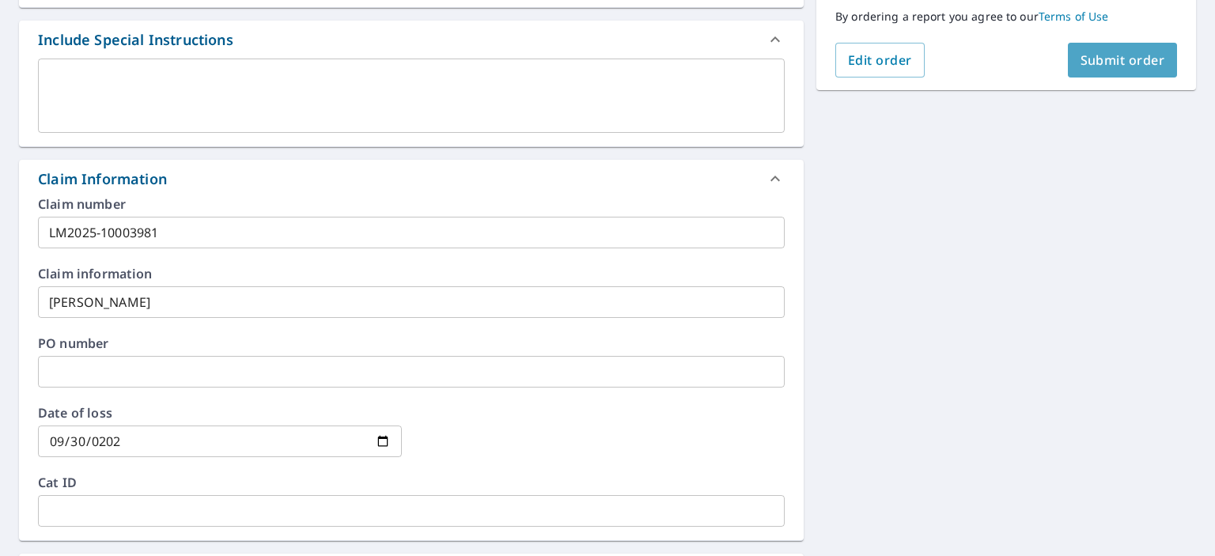
click at [1080, 61] on span "Submit order" at bounding box center [1122, 59] width 85 height 17
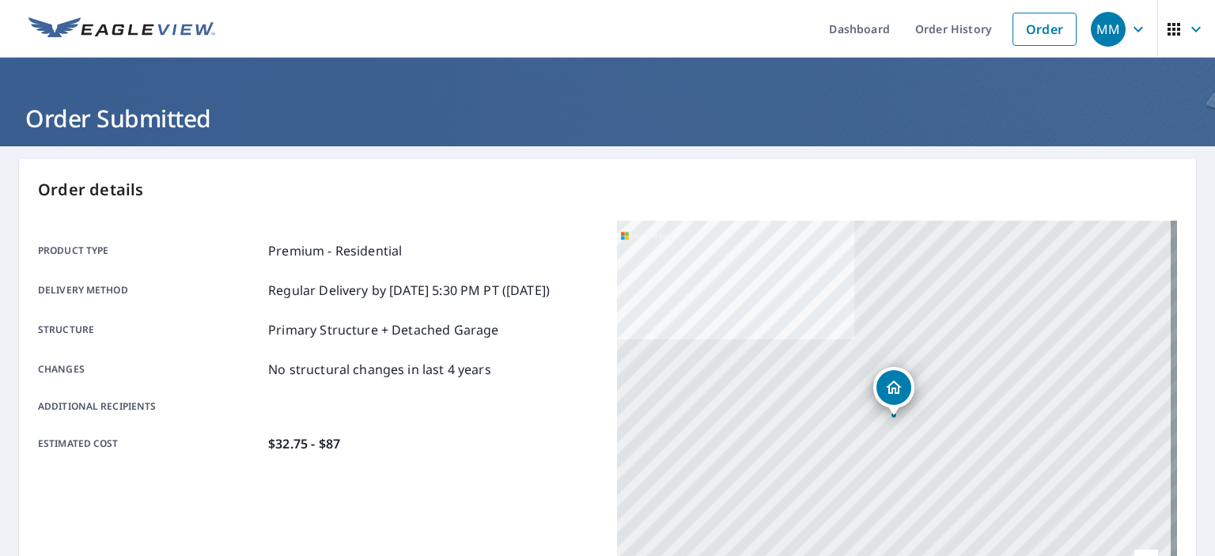
click at [1128, 28] on icon "button" at bounding box center [1137, 29] width 19 height 19
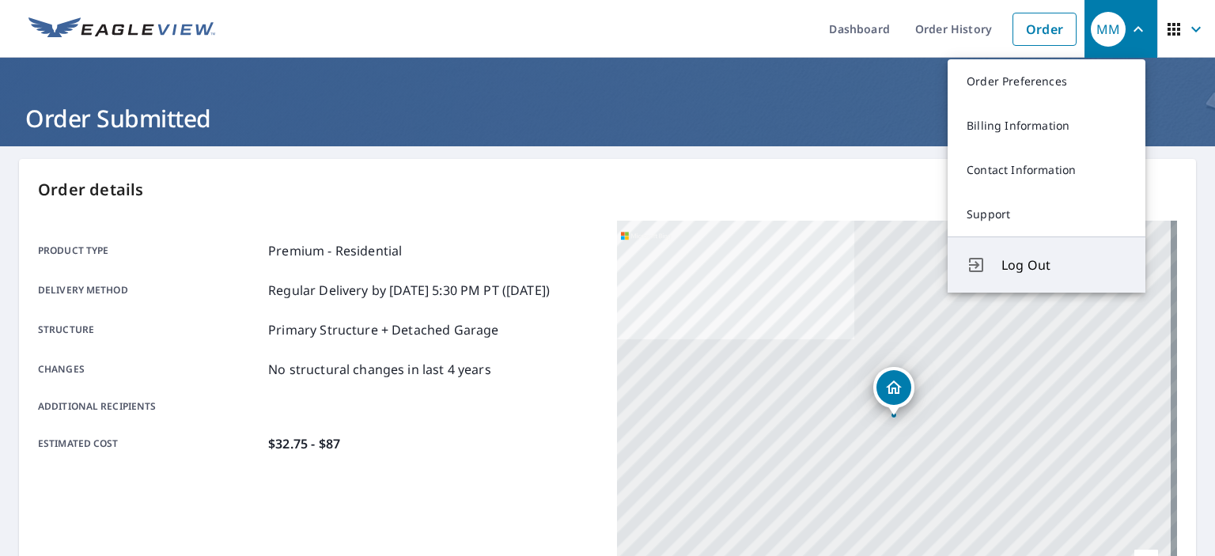
click at [1031, 266] on span "Log Out" at bounding box center [1063, 264] width 125 height 19
